Goal: Information Seeking & Learning: Compare options

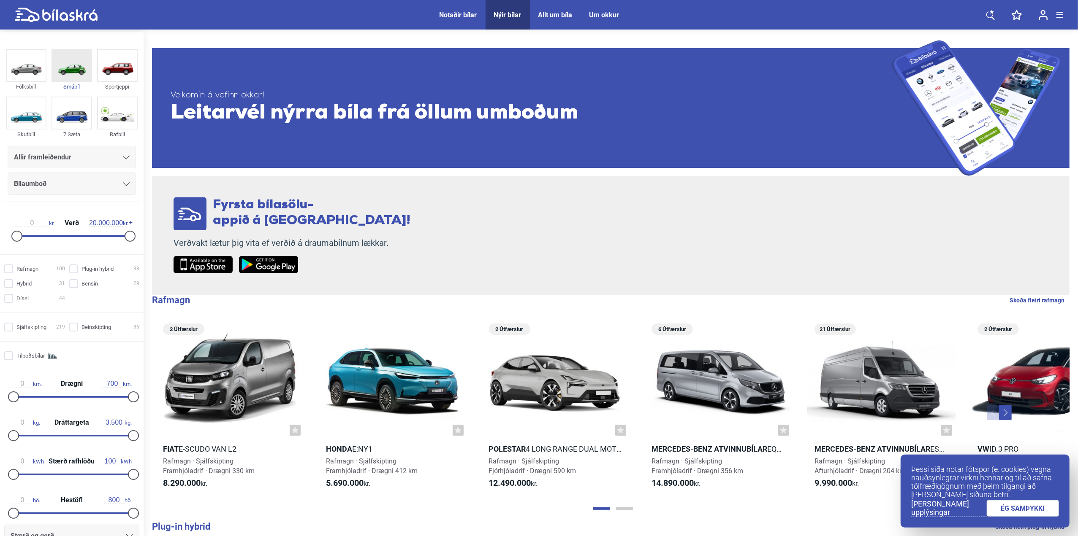
click at [73, 64] on img at bounding box center [71, 65] width 39 height 31
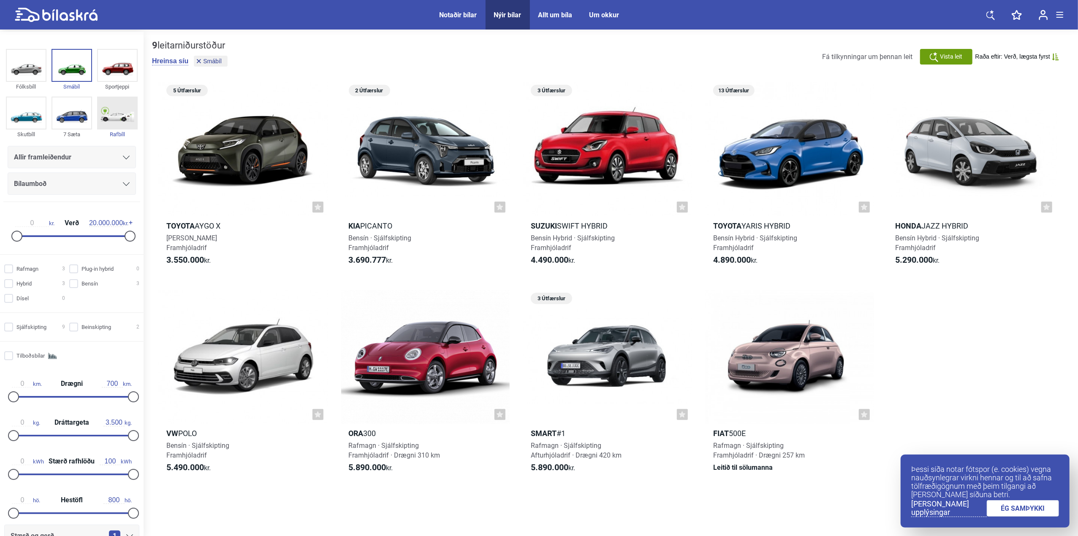
click at [127, 116] on img at bounding box center [117, 112] width 39 height 31
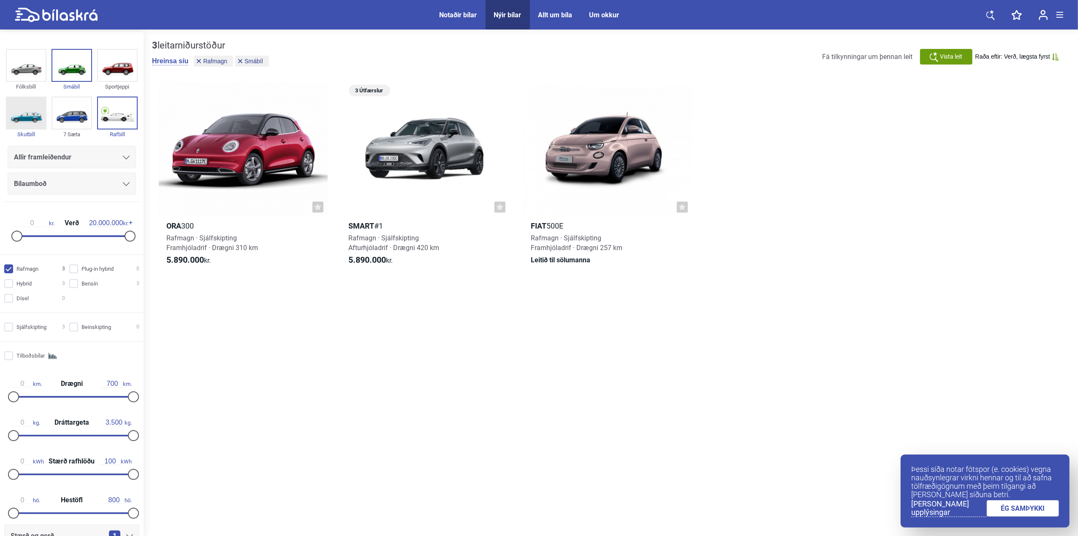
click at [26, 108] on img at bounding box center [26, 112] width 39 height 31
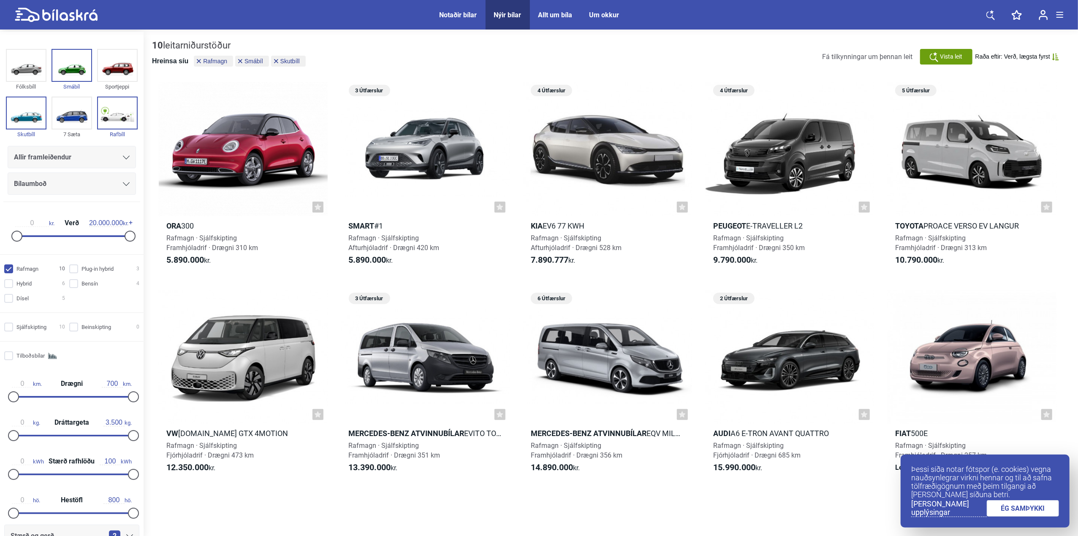
click at [174, 62] on button "Hreinsa síu" at bounding box center [170, 61] width 36 height 8
checkbox input "false"
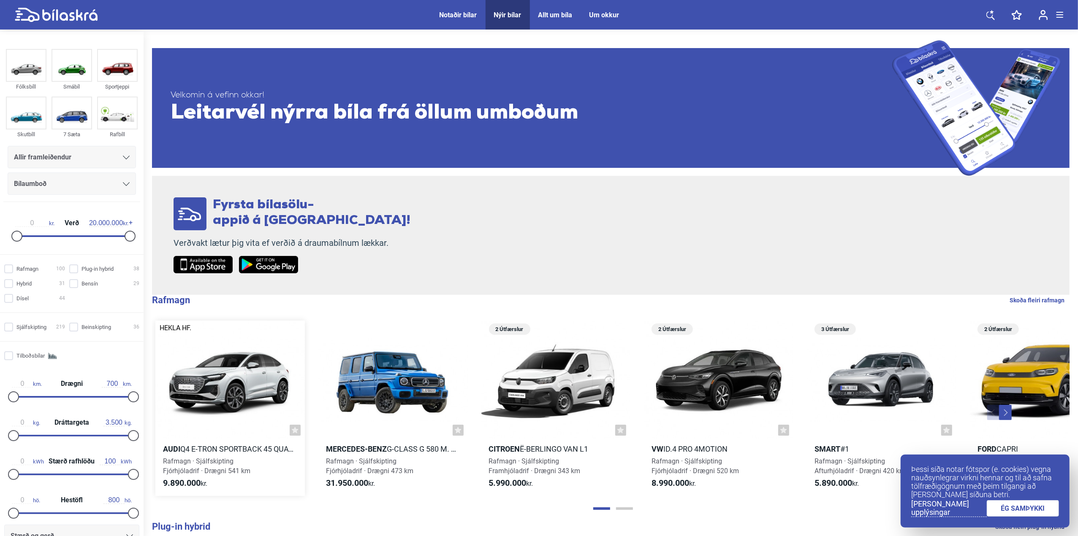
click at [216, 366] on div at bounding box center [229, 380] width 149 height 119
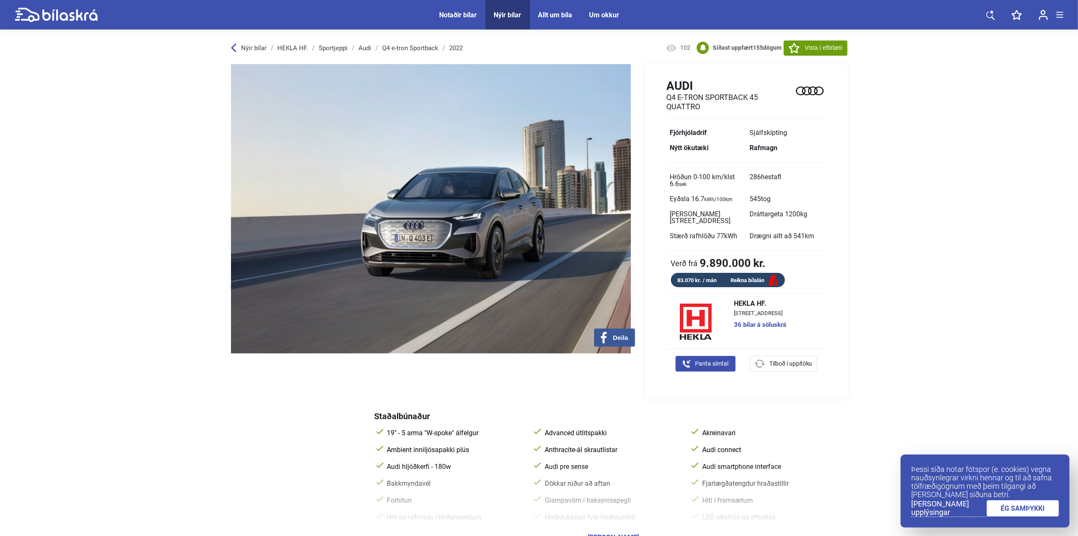
click at [62, 8] on icon at bounding box center [56, 15] width 83 height 15
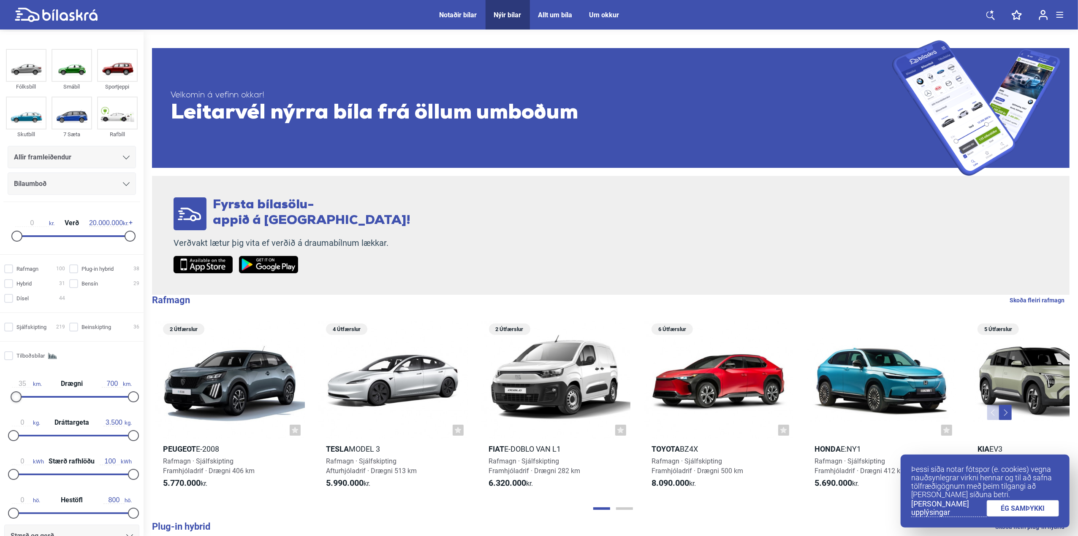
type input "38"
drag, startPoint x: 16, startPoint y: 394, endPoint x: 22, endPoint y: 398, distance: 7.6
click at [22, 397] on div at bounding box center [16, 397] width 11 height 11
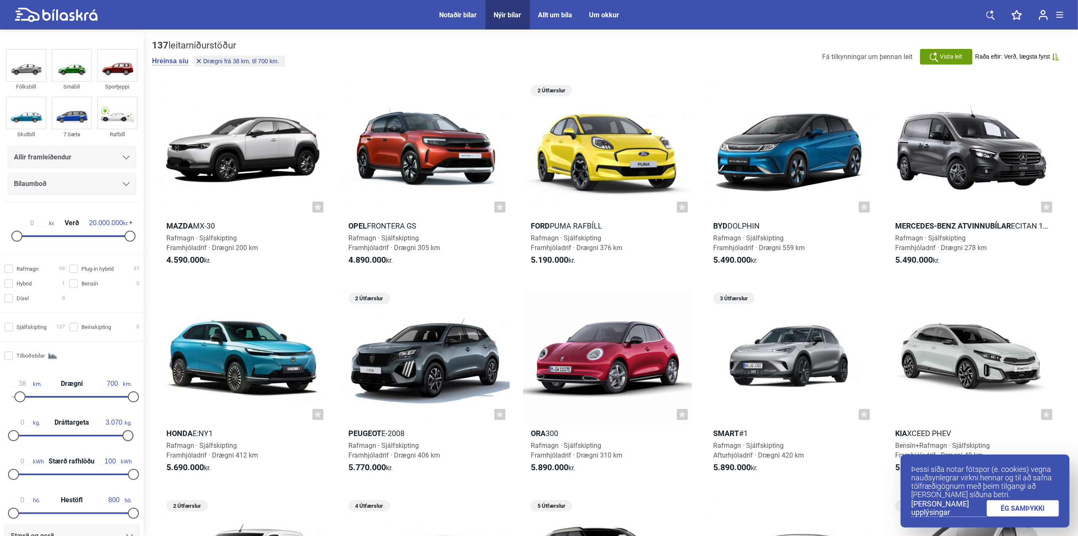
drag, startPoint x: 132, startPoint y: 437, endPoint x: 116, endPoint y: 435, distance: 16.2
click at [122, 435] on div at bounding box center [127, 436] width 11 height 11
type input "3.050"
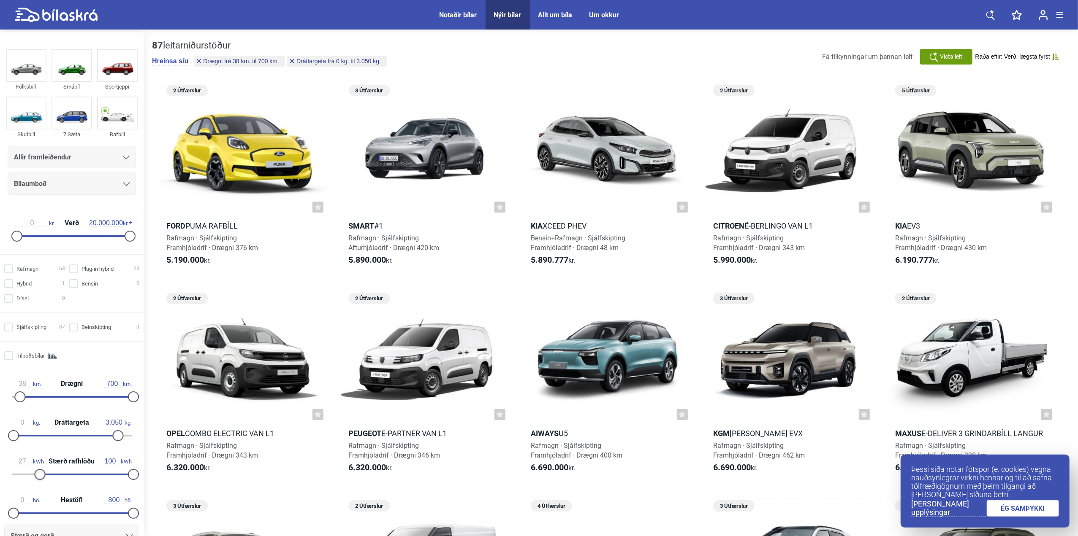
type input "28"
drag, startPoint x: 12, startPoint y: 471, endPoint x: 45, endPoint y: 475, distance: 33.1
click at [43, 475] on div at bounding box center [39, 474] width 11 height 11
